Goal: Task Accomplishment & Management: Manage account settings

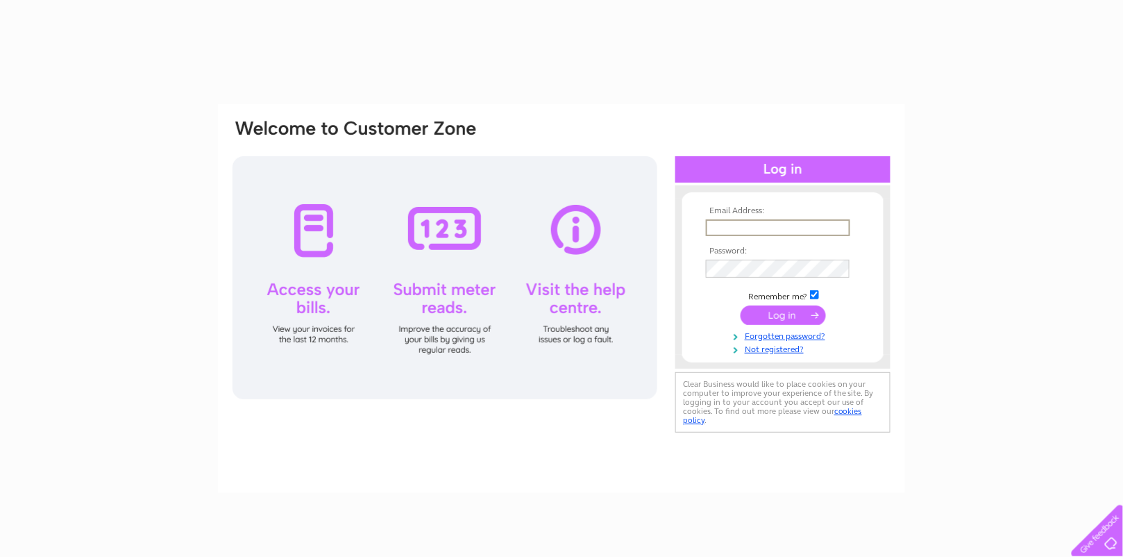
click at [715, 231] on input "text" at bounding box center [778, 227] width 144 height 17
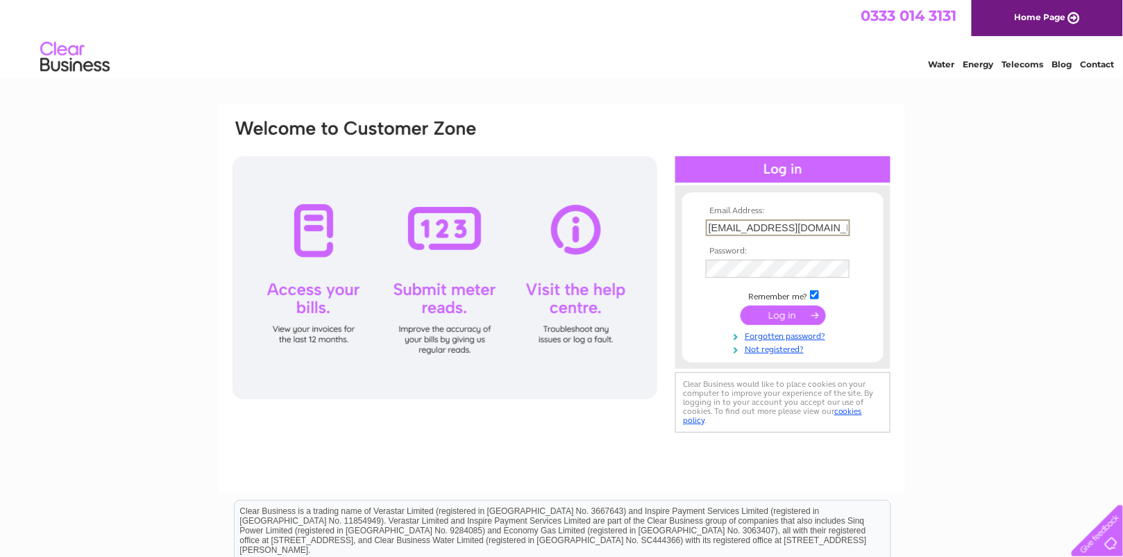
type input "merchante107@aol.com"
click at [783, 324] on input "submit" at bounding box center [783, 313] width 85 height 19
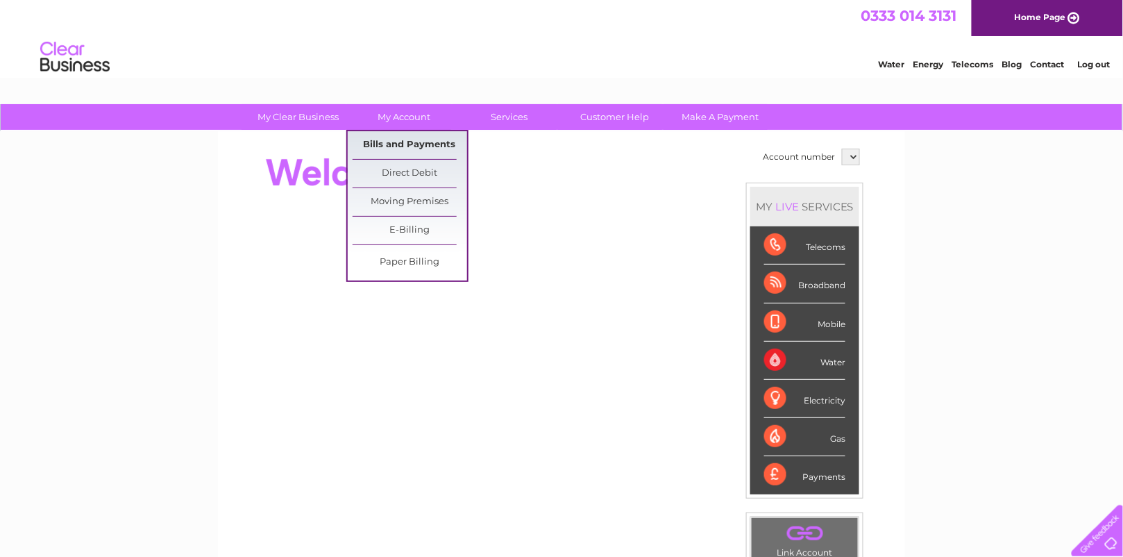
click at [403, 142] on link "Bills and Payments" at bounding box center [410, 145] width 115 height 28
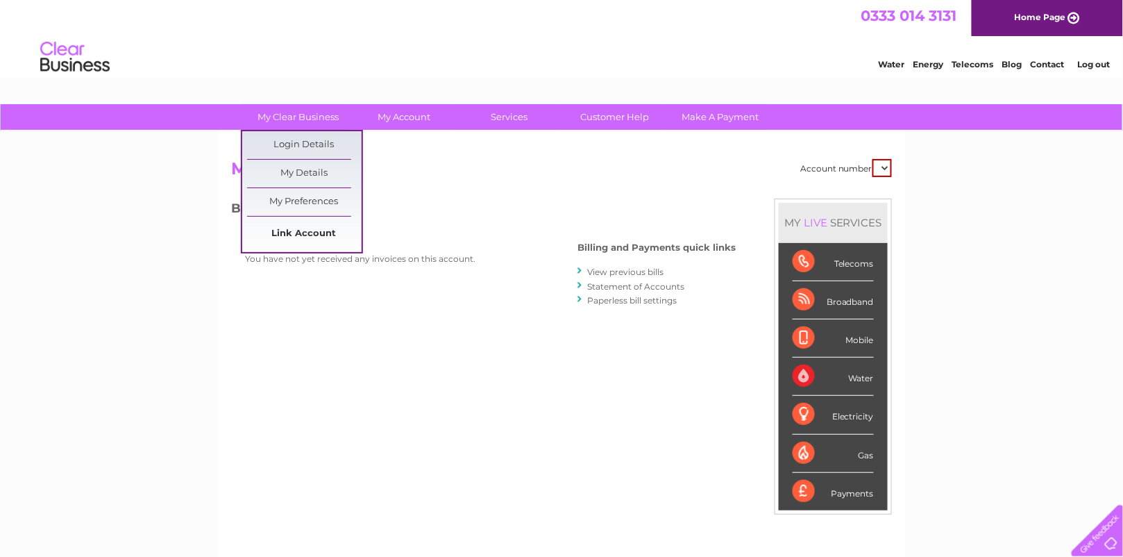
click at [299, 234] on link "Link Account" at bounding box center [304, 234] width 115 height 28
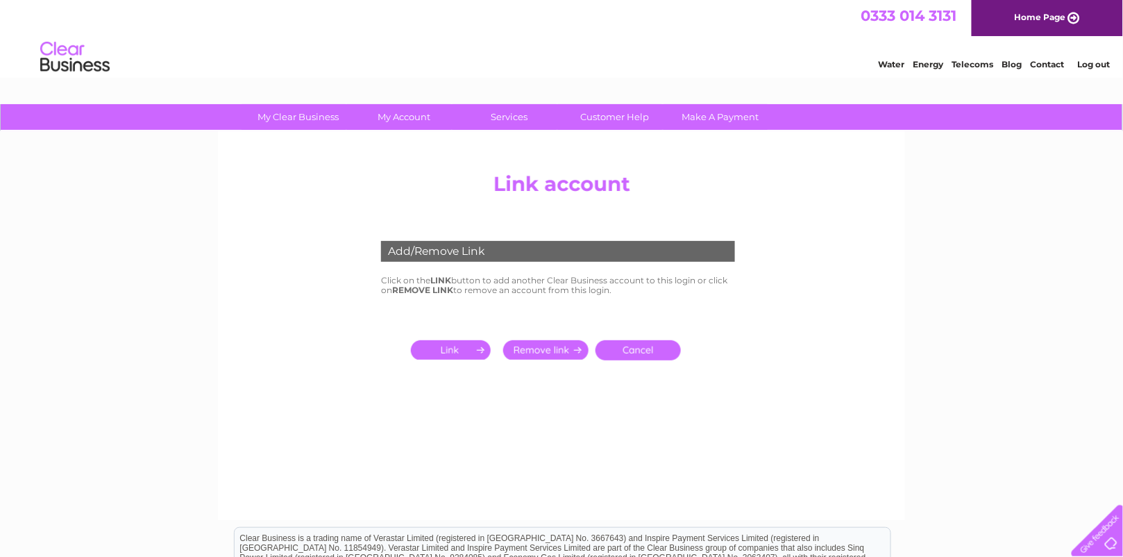
click at [449, 360] on input "submit" at bounding box center [453, 349] width 85 height 19
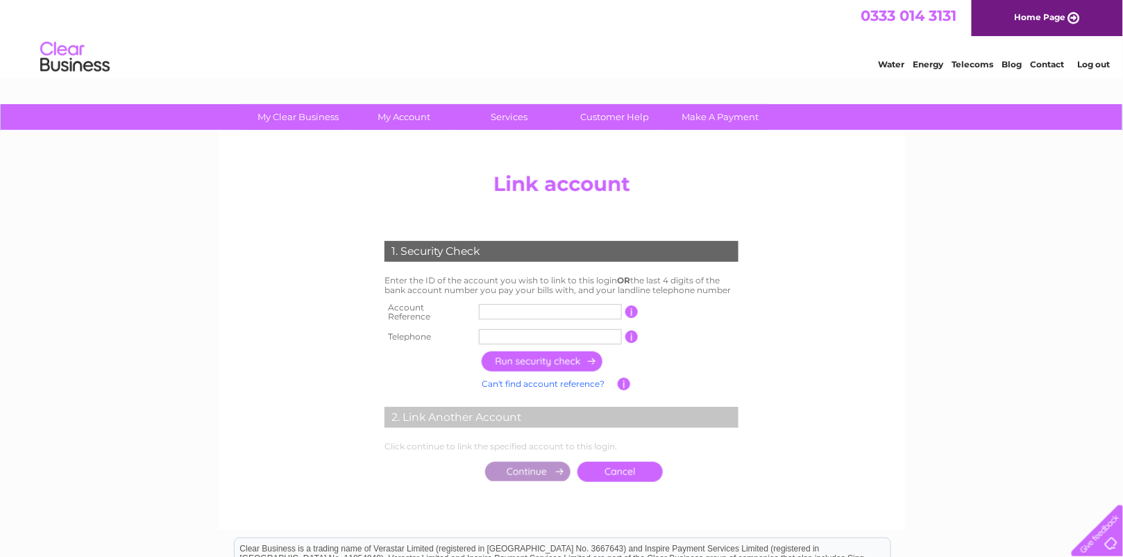
click at [495, 319] on input "text" at bounding box center [550, 311] width 143 height 15
type input "30272588"
click at [489, 344] on input "text" at bounding box center [550, 336] width 143 height 15
type input "07890028446"
click at [539, 371] on input "button" at bounding box center [543, 361] width 122 height 20
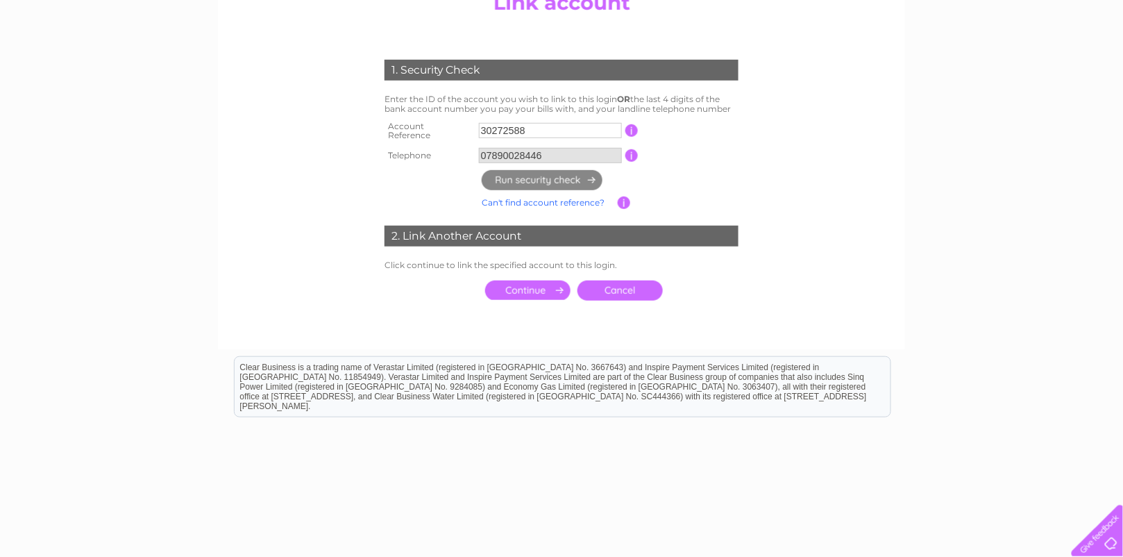
scroll to position [185, 0]
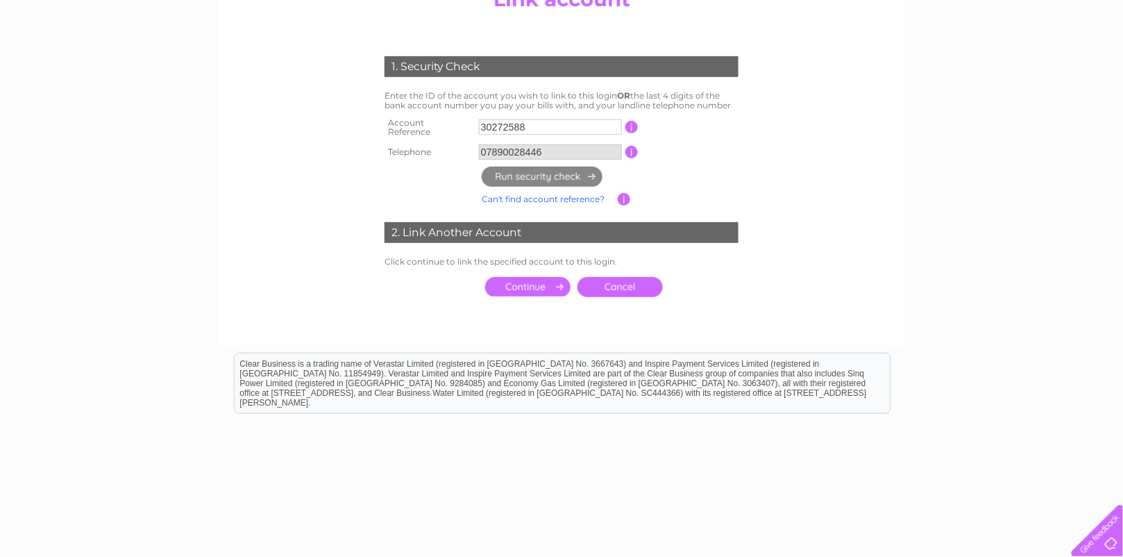
click at [539, 135] on input "30272588" at bounding box center [550, 126] width 143 height 15
type input "3"
click at [614, 297] on link "Cancel" at bounding box center [620, 287] width 85 height 20
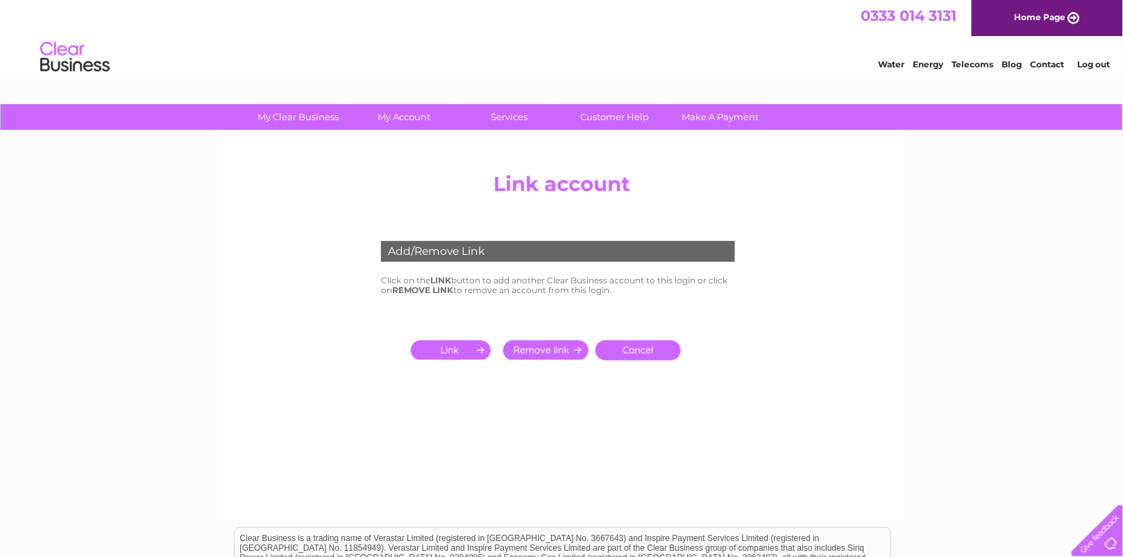
click at [462, 360] on input "submit" at bounding box center [453, 349] width 85 height 19
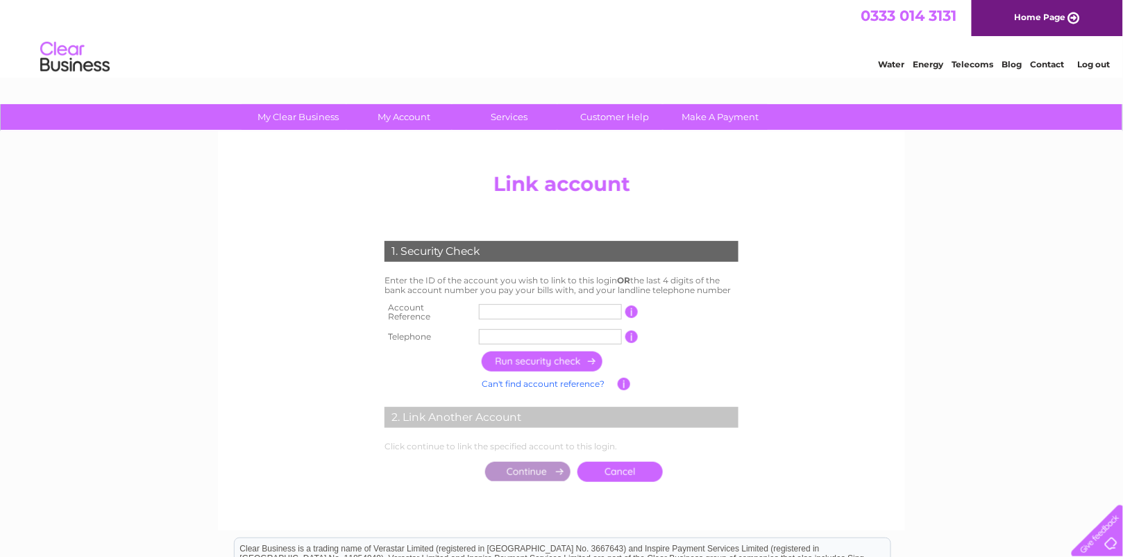
click at [487, 319] on input "text" at bounding box center [550, 311] width 143 height 15
type input "30272588"
click at [489, 344] on input "text" at bounding box center [550, 336] width 143 height 15
click at [534, 371] on input "button" at bounding box center [543, 361] width 122 height 20
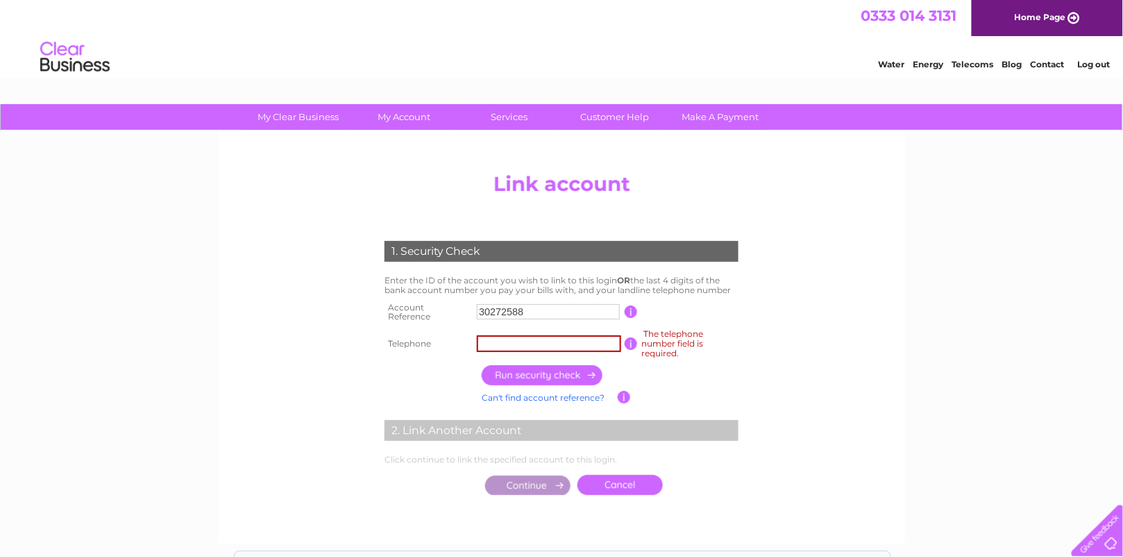
click at [482, 352] on input "text" at bounding box center [549, 343] width 144 height 17
click at [526, 385] on input "button" at bounding box center [543, 375] width 122 height 20
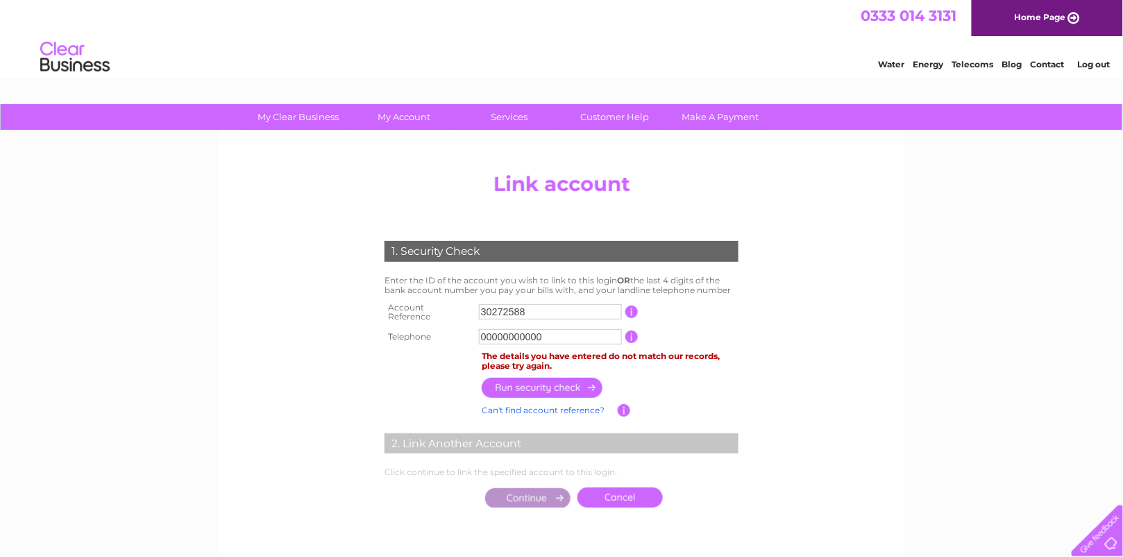
click at [564, 344] on input "00000000000" at bounding box center [550, 336] width 143 height 15
type input "0"
click at [536, 398] on input "button" at bounding box center [543, 388] width 122 height 20
click at [565, 344] on input "01383824411" at bounding box center [550, 336] width 143 height 15
type input "0"
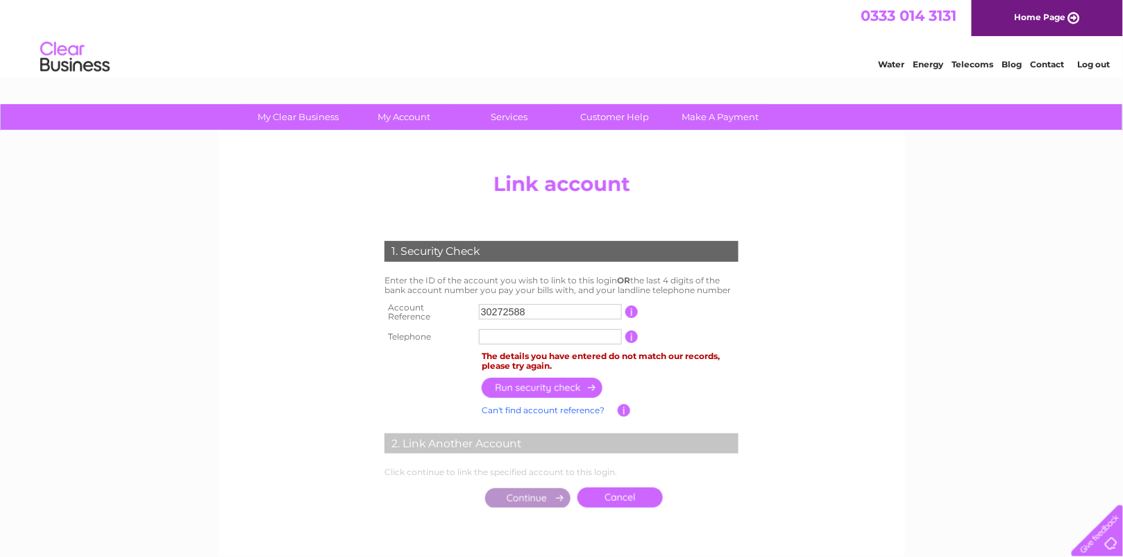
click at [626, 417] on input "button" at bounding box center [624, 410] width 13 height 12
click at [525, 415] on link "Can't find account reference?" at bounding box center [543, 410] width 123 height 10
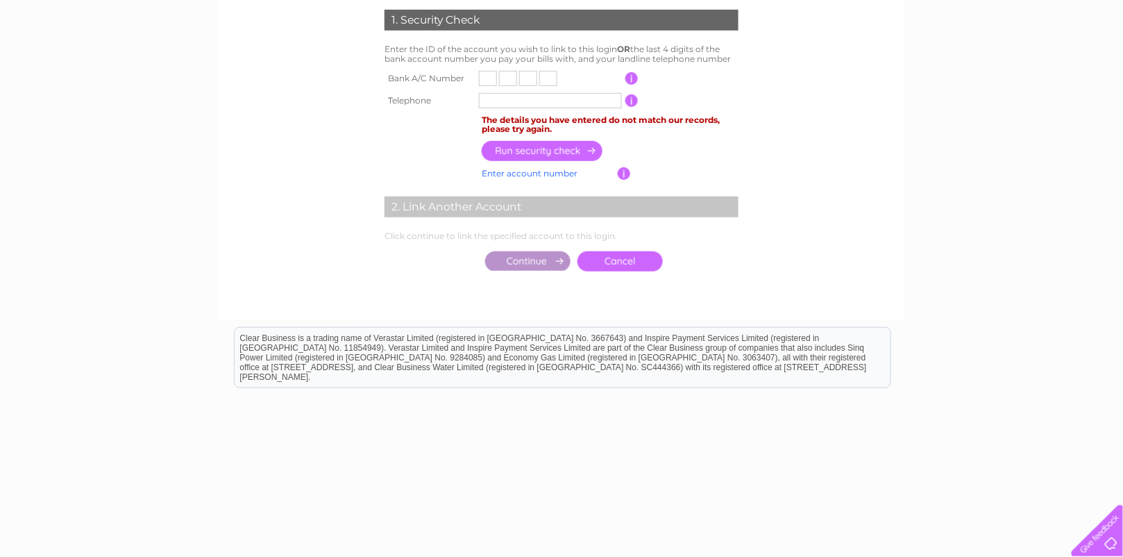
scroll to position [278, 0]
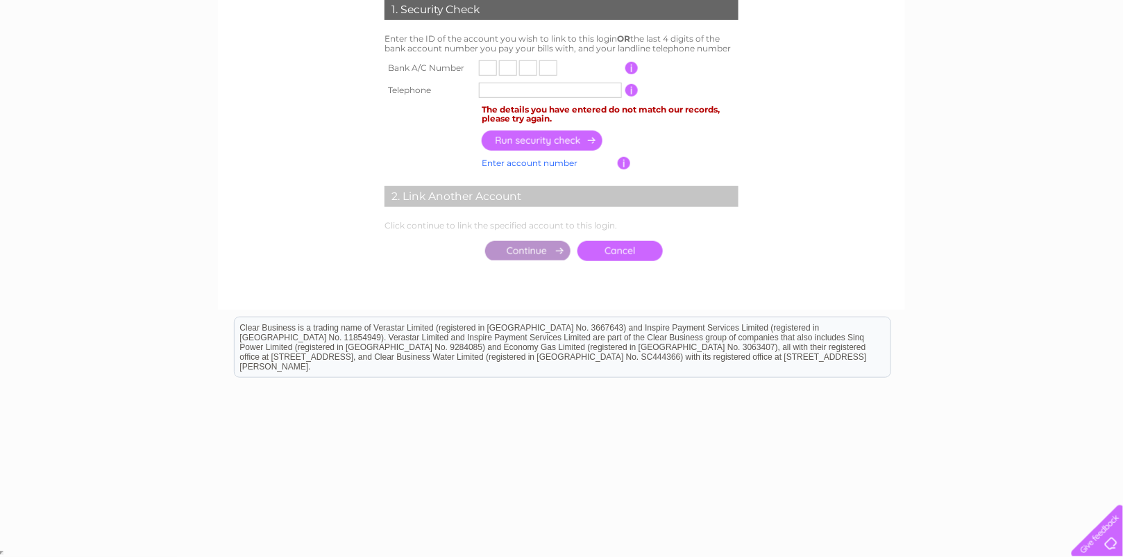
click at [622, 261] on link "Cancel" at bounding box center [620, 251] width 85 height 20
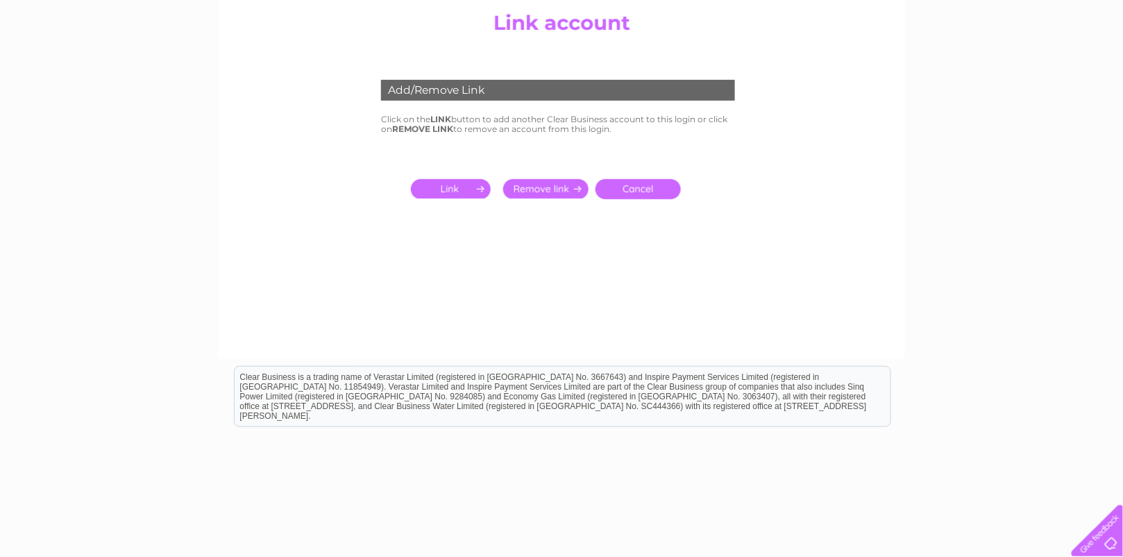
scroll to position [185, 0]
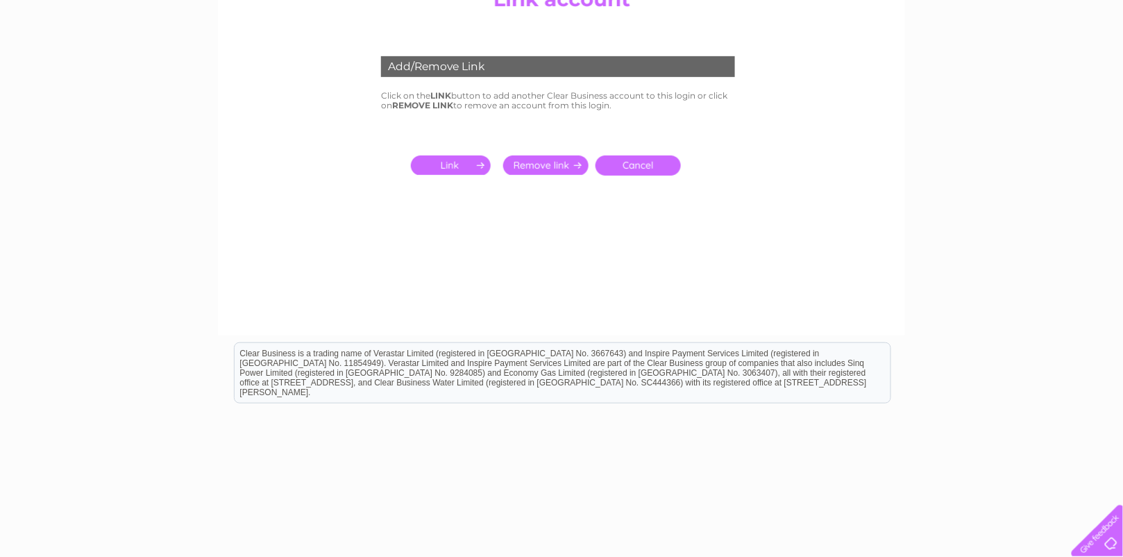
click at [442, 175] on input "submit" at bounding box center [453, 165] width 85 height 19
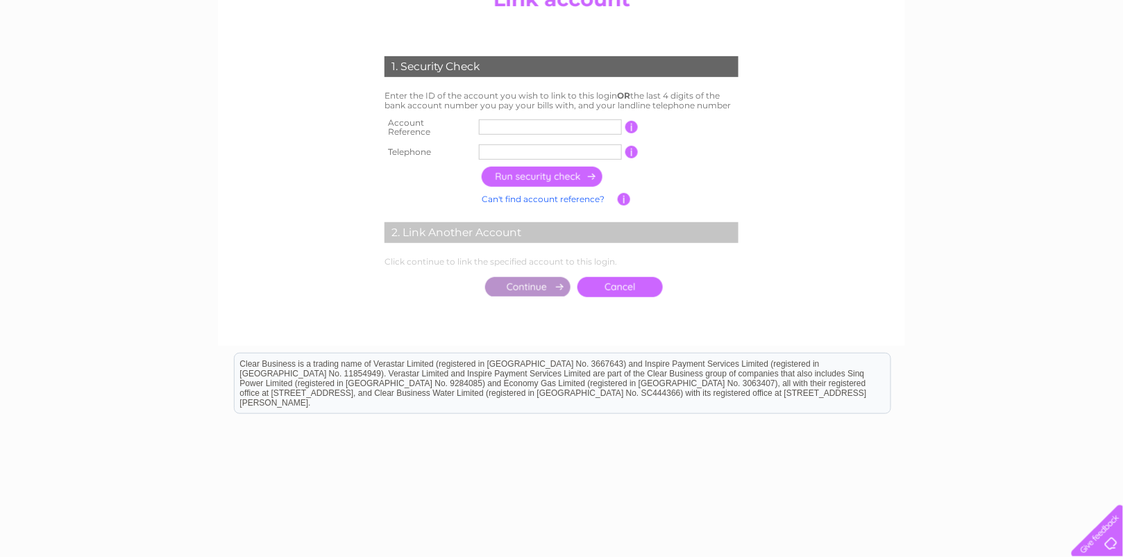
click at [492, 135] on input "text" at bounding box center [550, 126] width 143 height 15
type input "30272588"
click at [548, 301] on td at bounding box center [528, 287] width 92 height 27
